Goal: Transaction & Acquisition: Purchase product/service

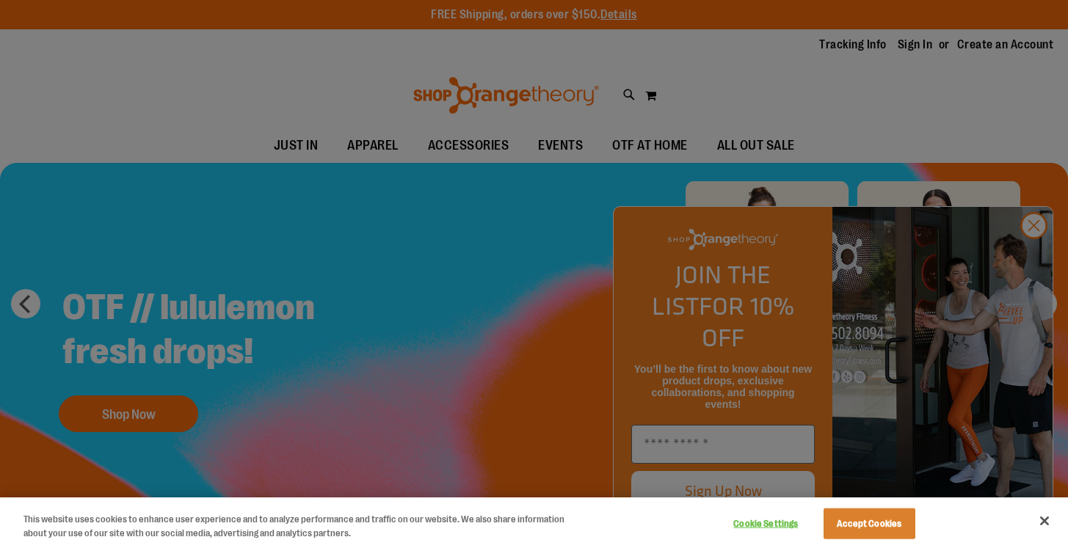
click at [1027, 258] on div at bounding box center [534, 274] width 1068 height 548
click at [897, 519] on button "Accept Cookies" at bounding box center [869, 524] width 92 height 31
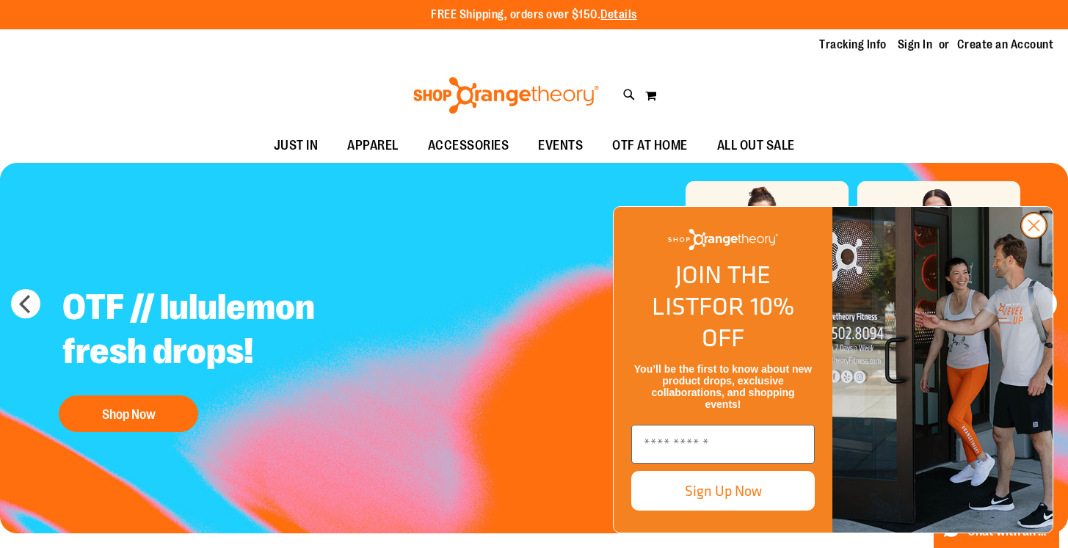
click at [1036, 238] on circle "Close dialog" at bounding box center [1034, 226] width 24 height 24
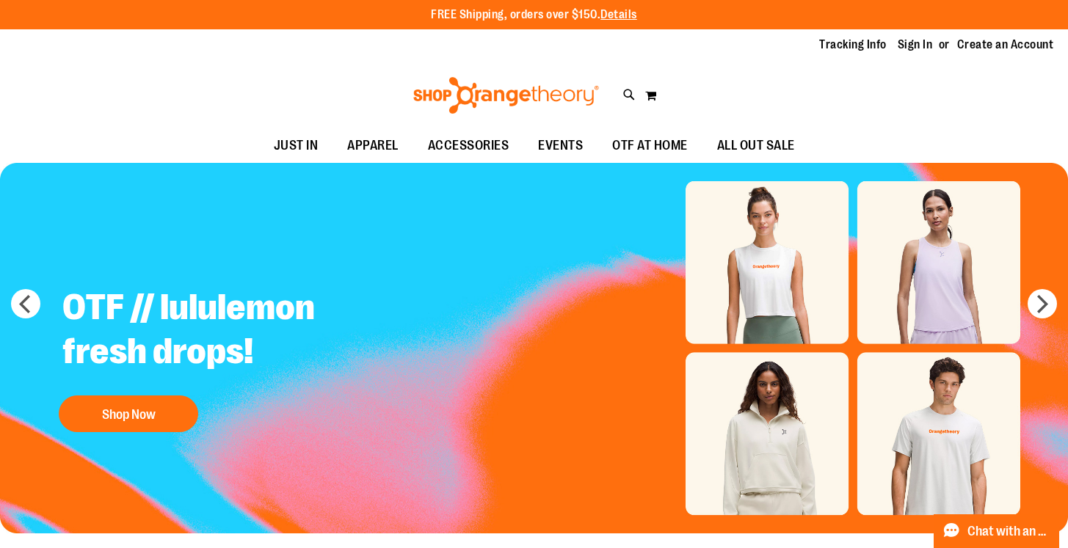
click at [760, 288] on img "Slide 1 of 5" at bounding box center [534, 348] width 1068 height 371
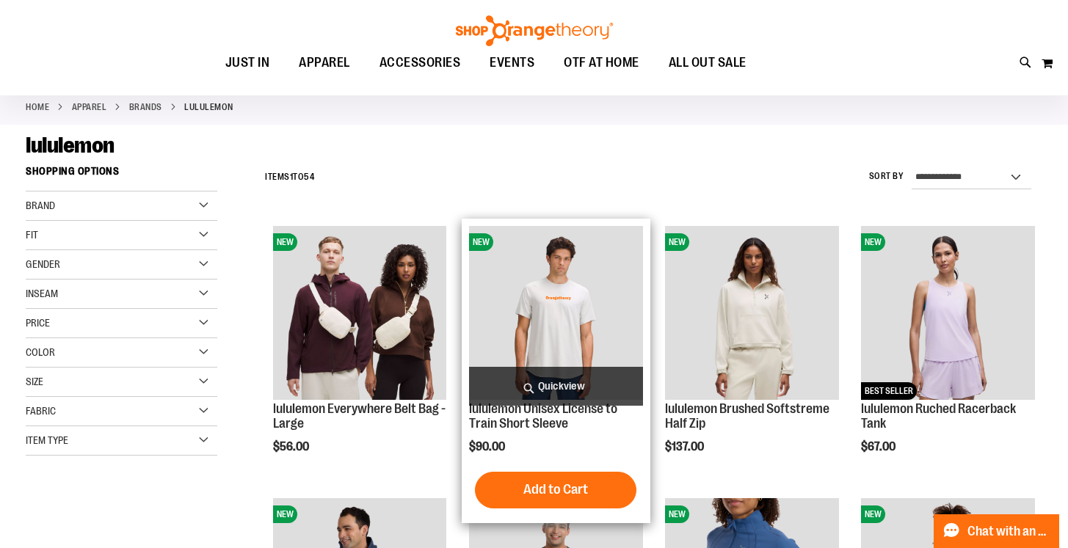
scroll to position [109, 0]
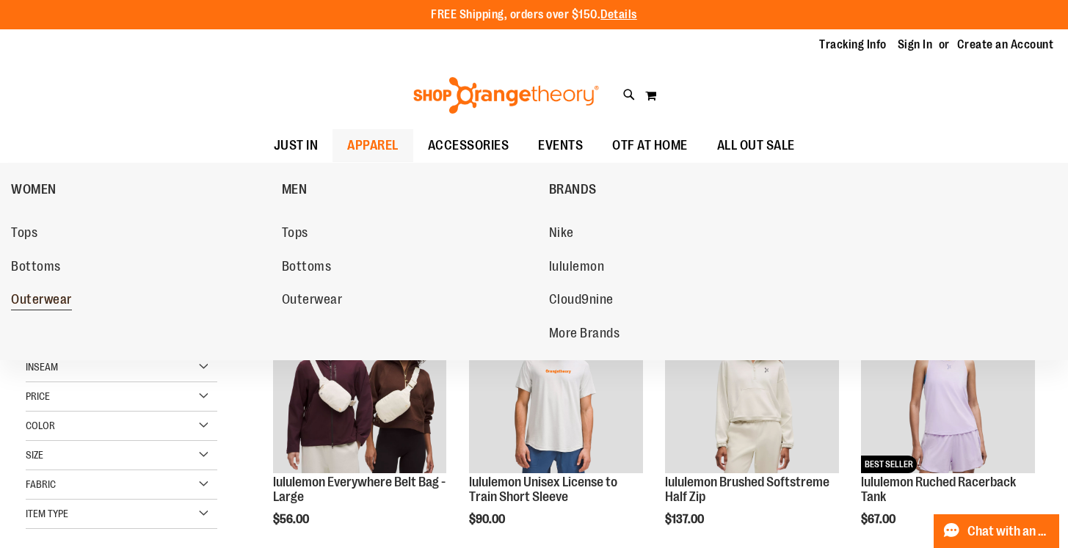
click at [47, 299] on span "Outerwear" at bounding box center [41, 301] width 61 height 18
click at [304, 296] on span "Outerwear" at bounding box center [312, 301] width 61 height 18
click at [310, 301] on span "Outerwear" at bounding box center [312, 301] width 61 height 18
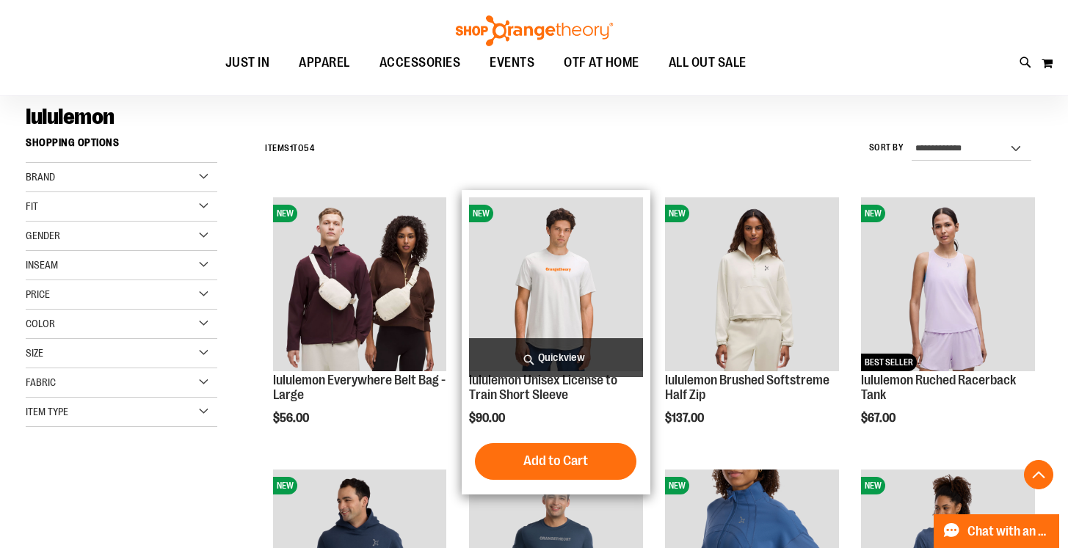
scroll to position [356, 0]
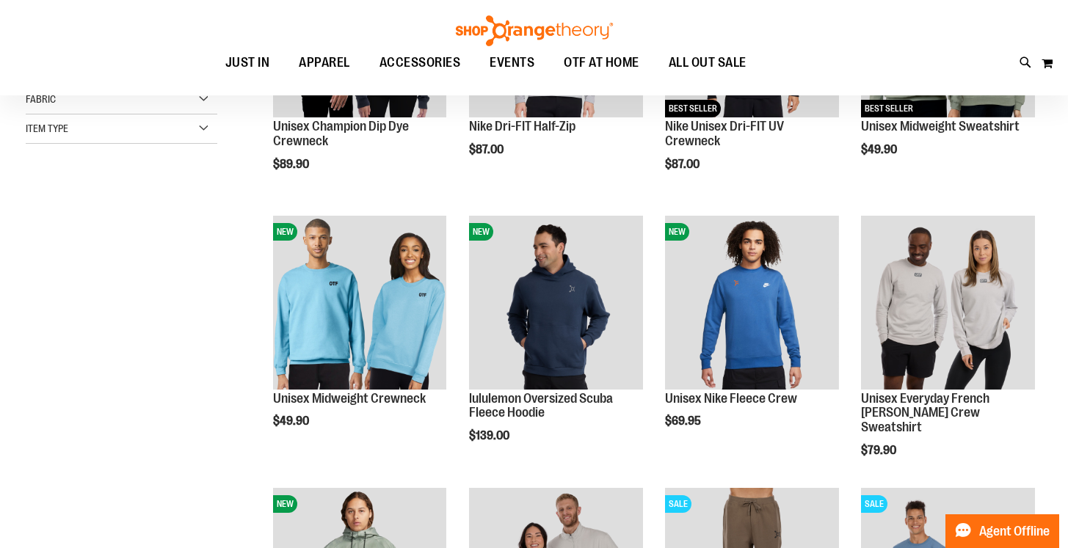
scroll to position [194, 0]
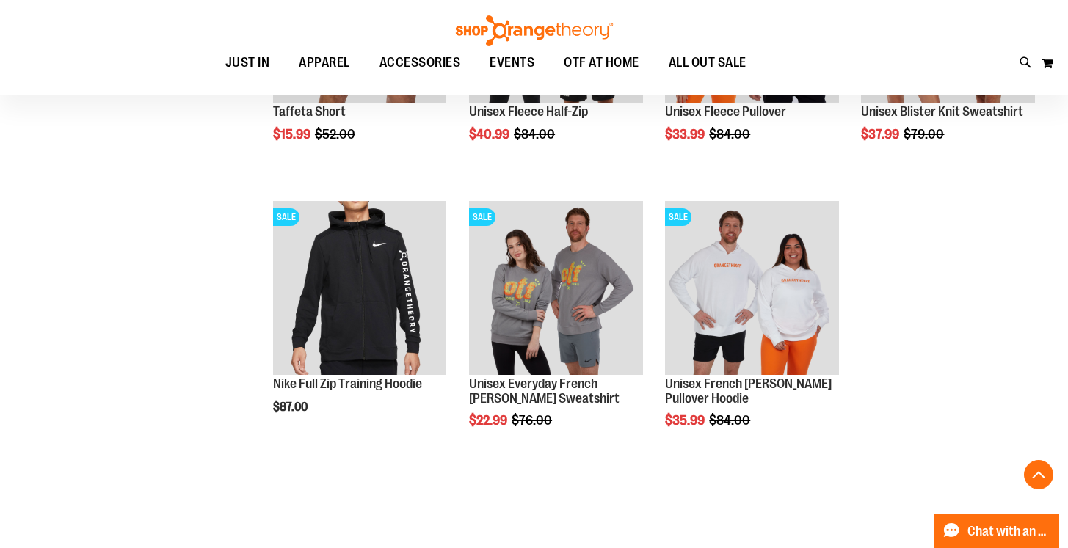
scroll to position [1296, 0]
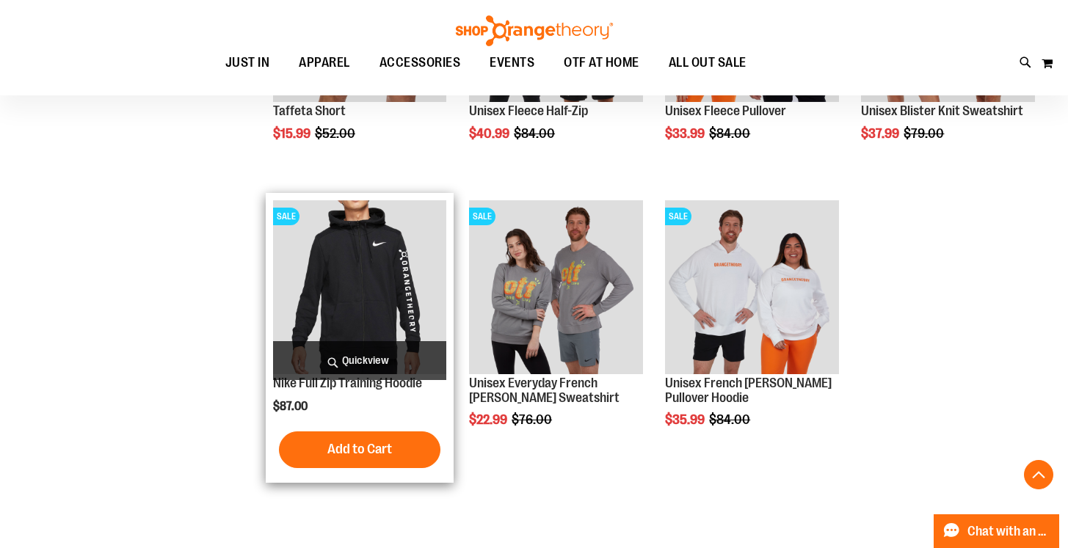
click at [324, 309] on img "product" at bounding box center [360, 287] width 174 height 174
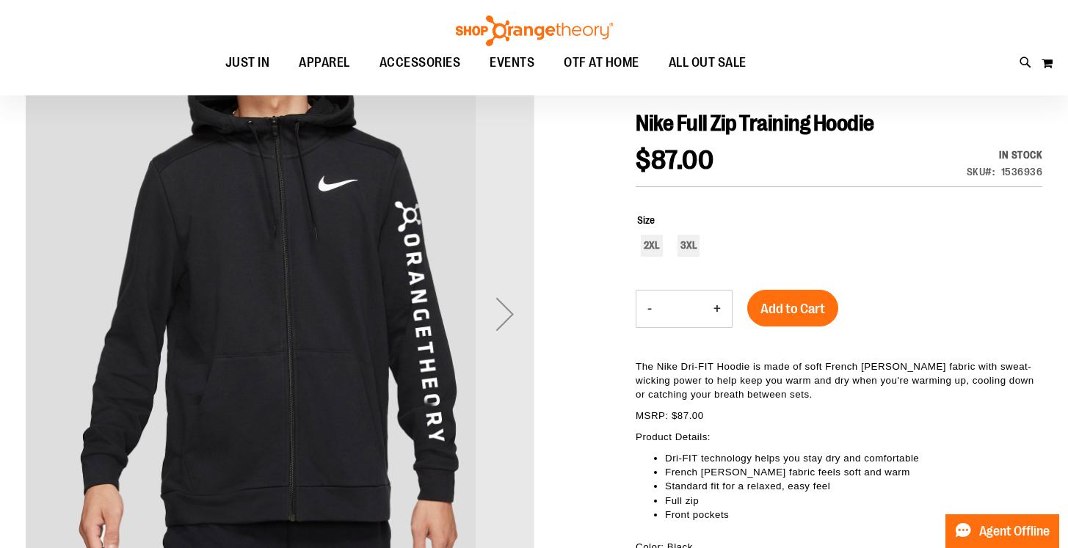
scroll to position [157, 0]
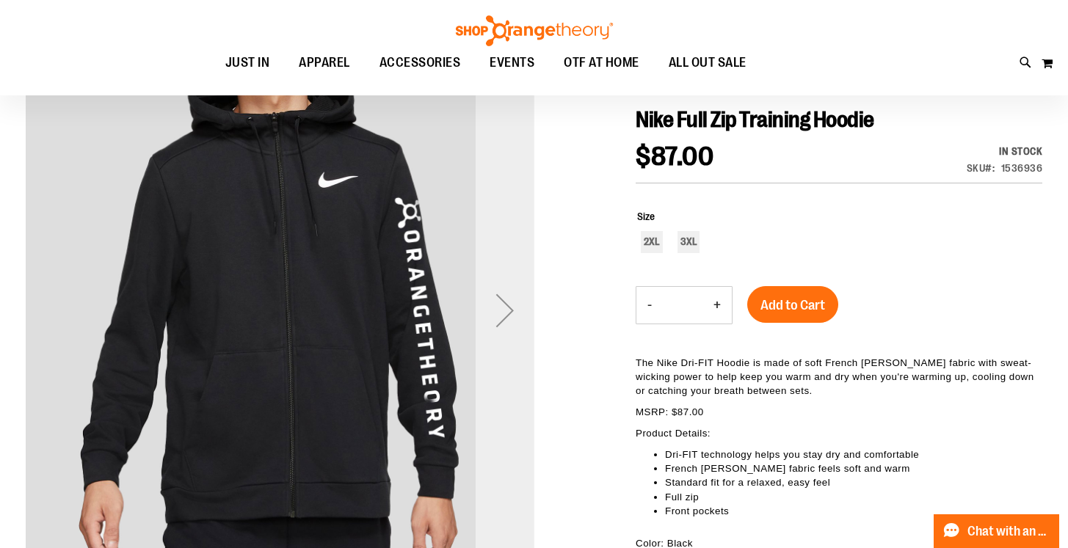
click at [509, 309] on div "Next" at bounding box center [505, 310] width 59 height 59
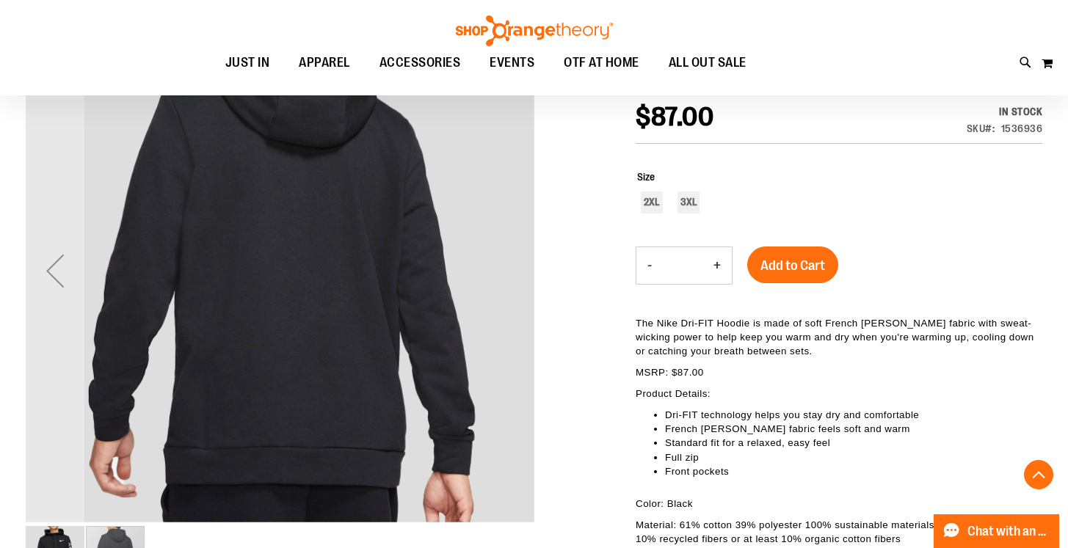
scroll to position [241, 0]
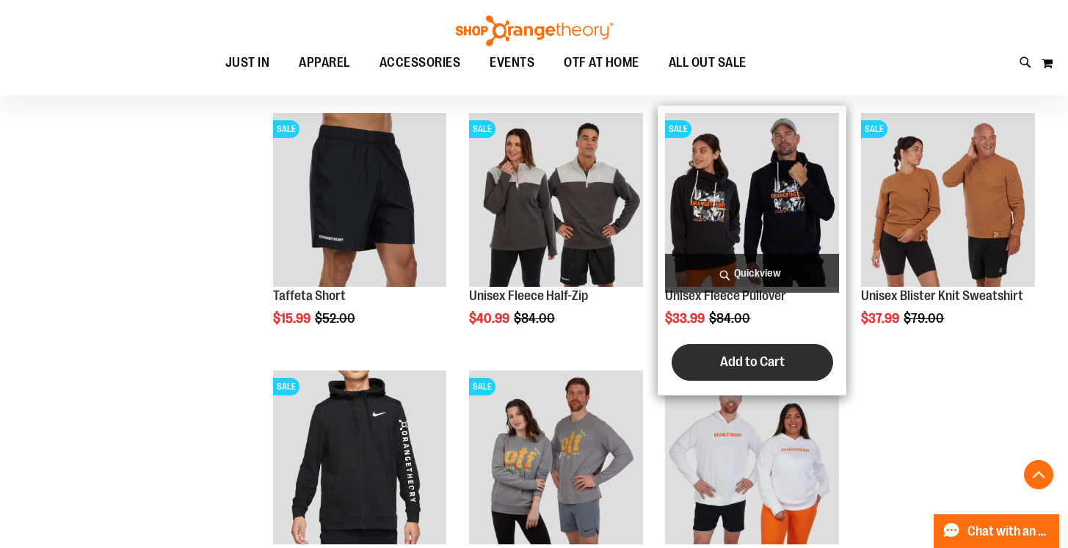
scroll to position [470, 0]
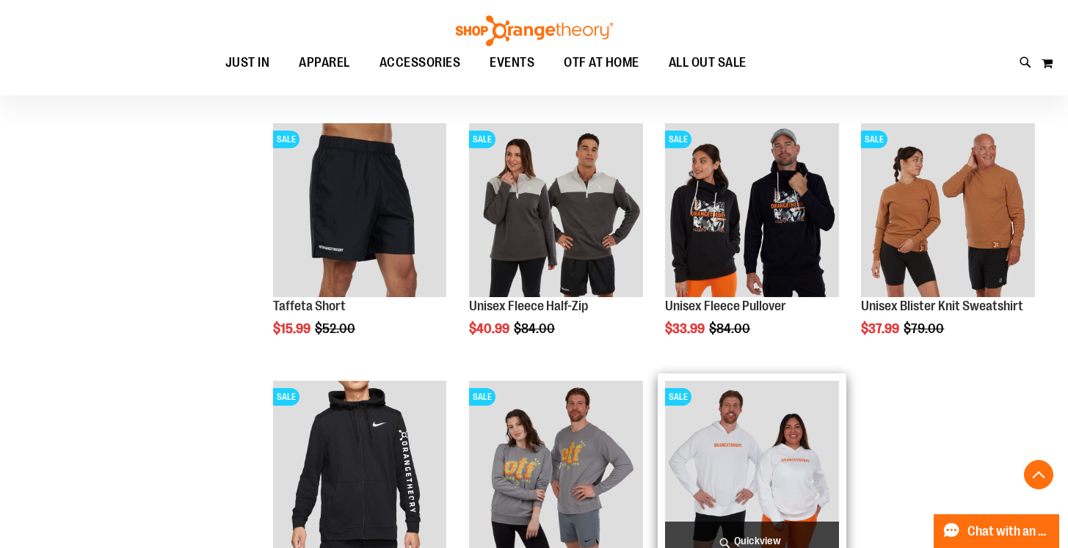
click at [723, 490] on img "product" at bounding box center [752, 468] width 174 height 174
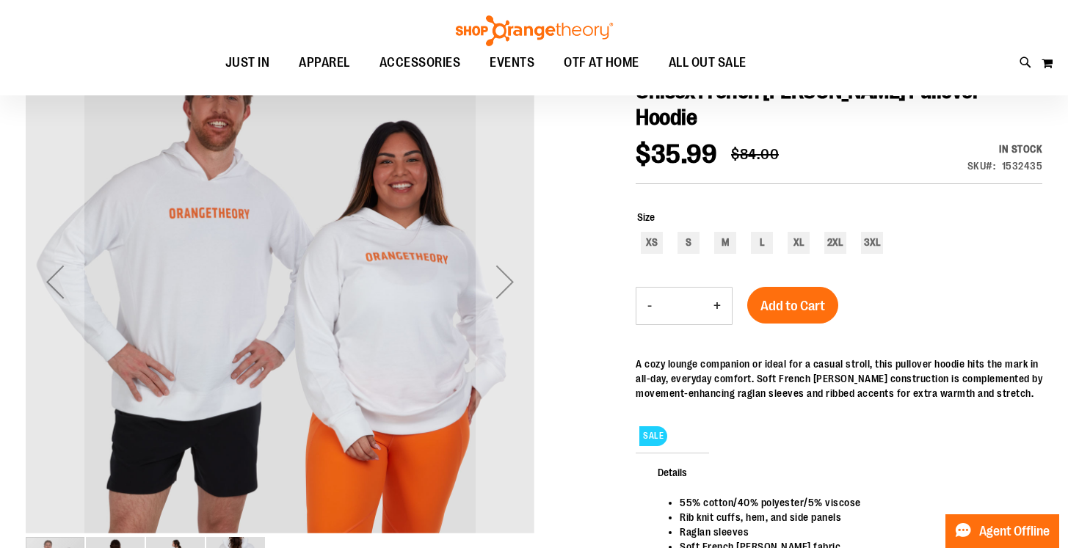
scroll to position [9, 0]
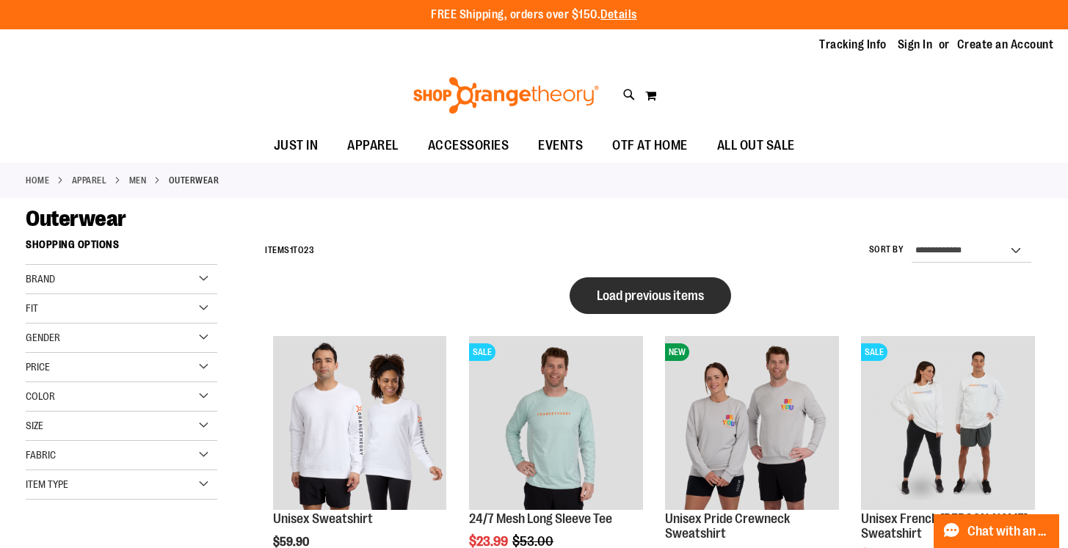
click at [606, 296] on span "Load previous items" at bounding box center [650, 295] width 107 height 15
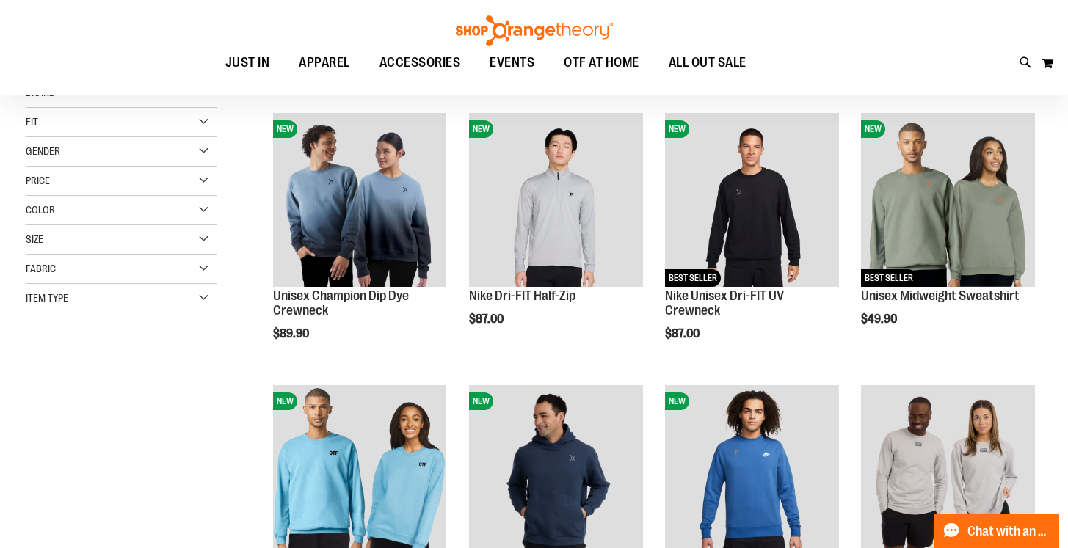
scroll to position [188, 0]
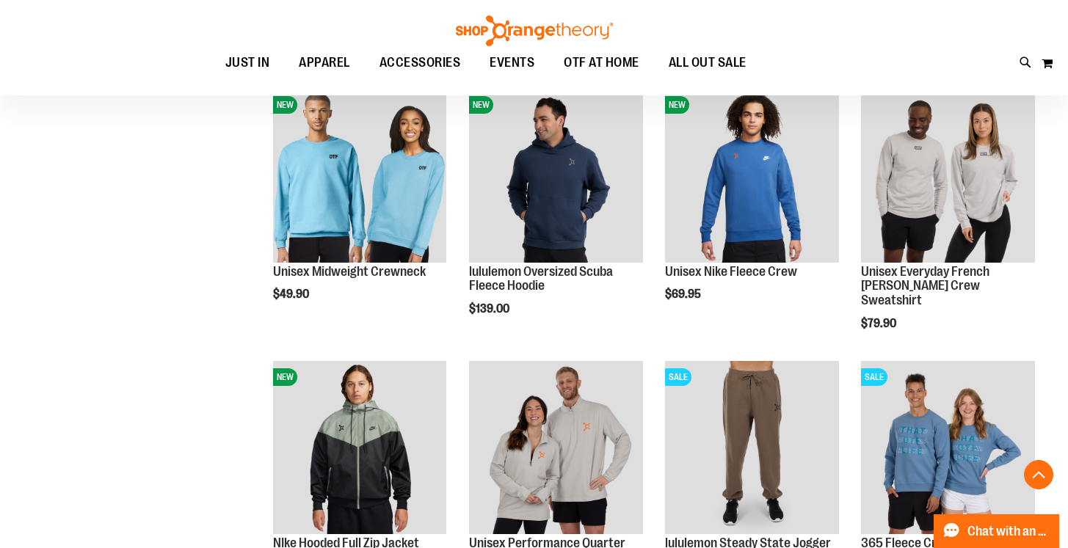
scroll to position [481, 0]
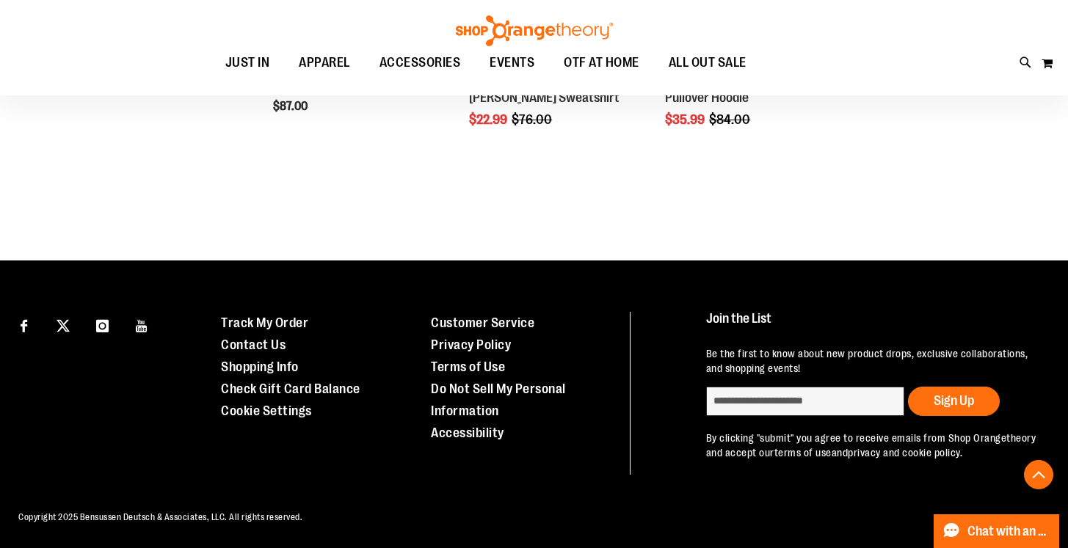
scroll to position [1759, 0]
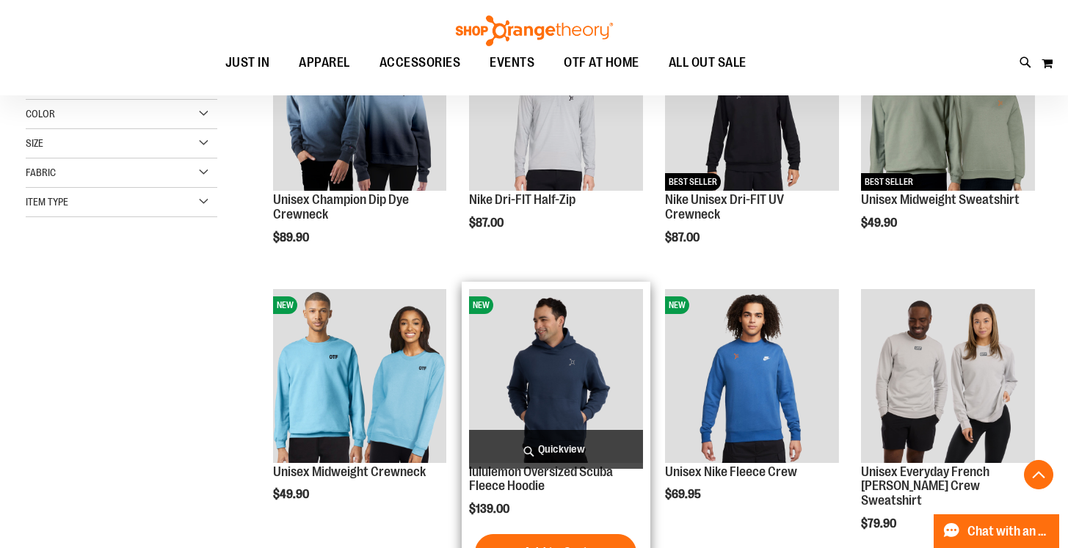
scroll to position [249, 0]
